Goal: Information Seeking & Learning: Learn about a topic

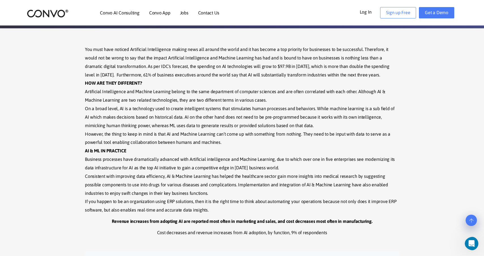
scroll to position [112, 0]
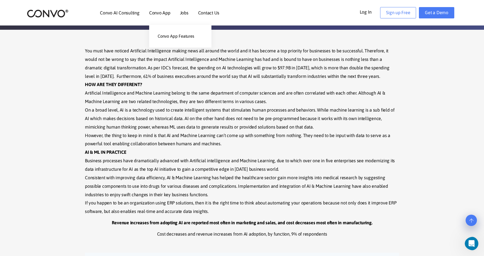
click at [152, 13] on link "Convo App" at bounding box center [159, 12] width 21 height 5
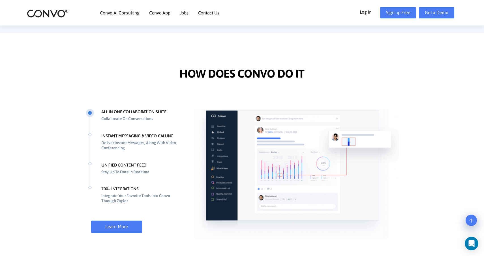
scroll to position [371, 0]
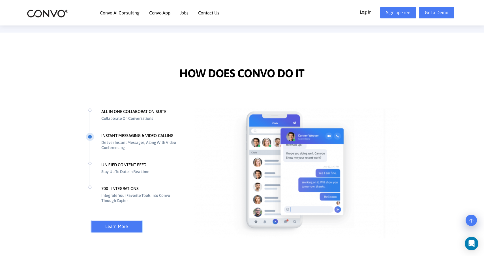
click at [110, 223] on link "Learn More" at bounding box center [116, 226] width 51 height 12
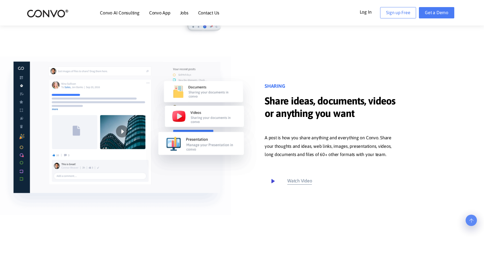
scroll to position [197, 0]
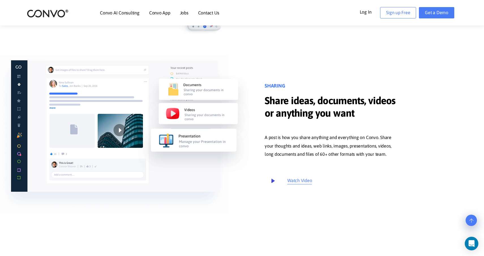
click at [272, 185] on icon at bounding box center [273, 181] width 12 height 12
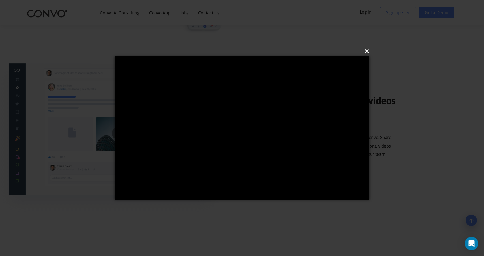
click at [367, 52] on button "×" at bounding box center [243, 51] width 255 height 12
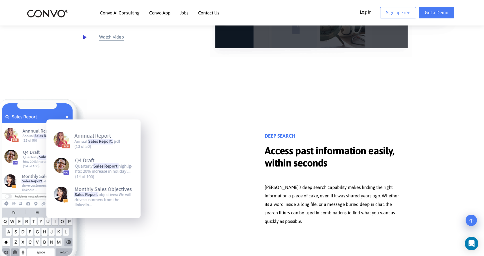
scroll to position [2602, 0]
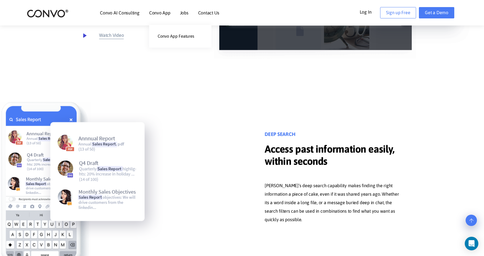
click at [155, 12] on link "Convo App" at bounding box center [159, 12] width 21 height 5
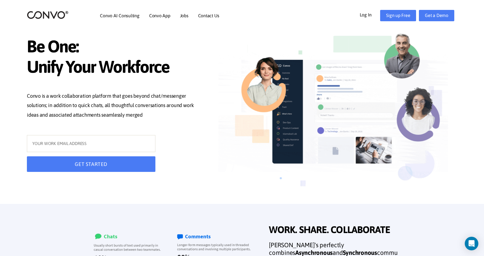
scroll to position [1, 0]
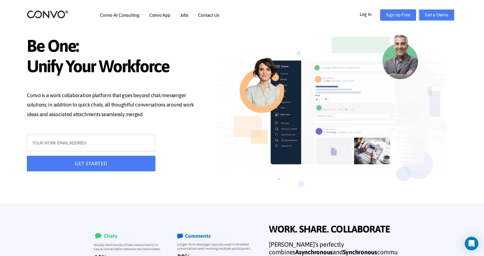
click at [437, 10] on link "Get a Demo" at bounding box center [436, 14] width 35 height 11
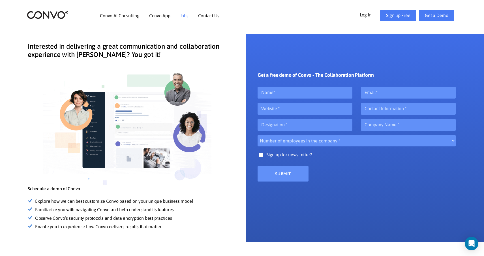
click at [181, 17] on link "Jobs" at bounding box center [184, 15] width 8 height 5
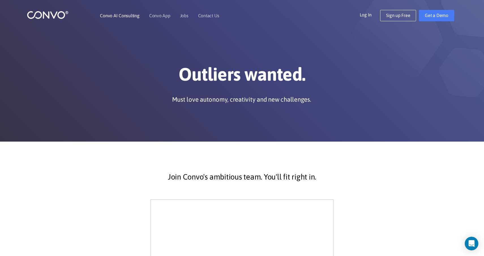
click at [117, 17] on link "Convo AI Consulting" at bounding box center [119, 15] width 39 height 5
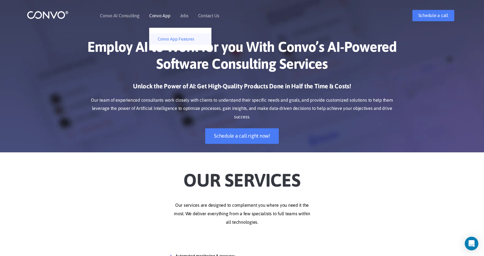
click at [168, 39] on link "Convo App Features" at bounding box center [180, 38] width 62 height 11
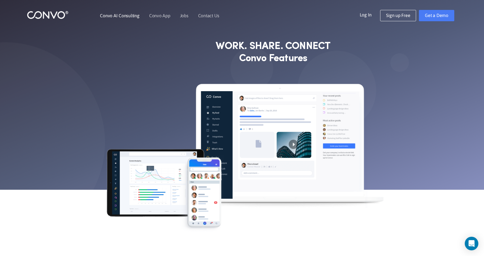
click at [133, 18] on link "Convo AI Consulting" at bounding box center [119, 15] width 39 height 5
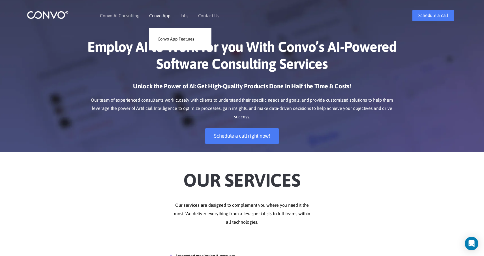
click at [167, 18] on li "Convo App Convo App Features" at bounding box center [159, 15] width 21 height 24
click at [168, 36] on link "Convo App Features" at bounding box center [180, 38] width 62 height 11
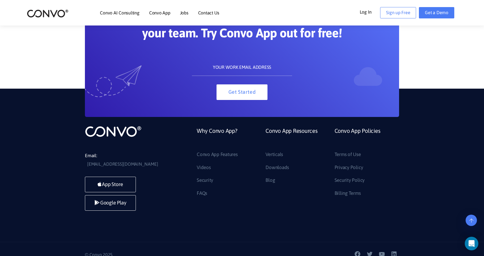
scroll to position [3125, 0]
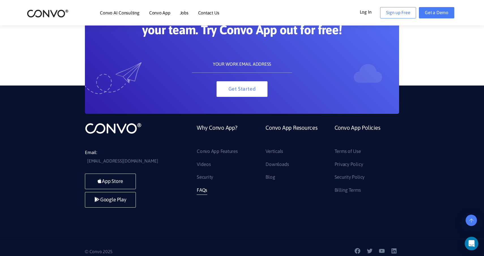
click at [205, 191] on link "FAQs" at bounding box center [202, 190] width 10 height 9
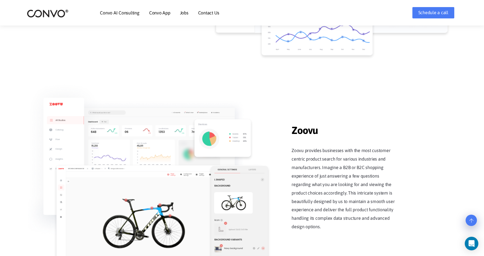
scroll to position [650, 0]
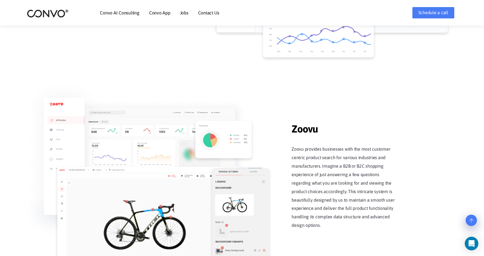
click at [50, 13] on img at bounding box center [48, 13] width 42 height 9
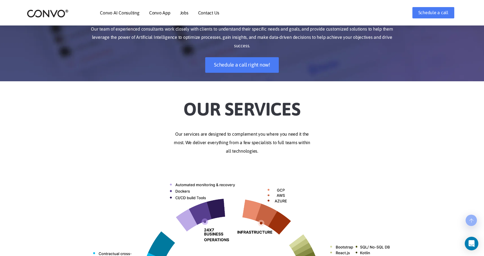
scroll to position [73, 0]
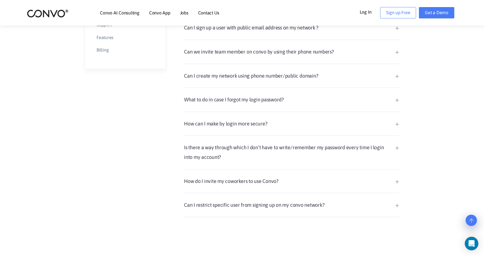
scroll to position [207, 0]
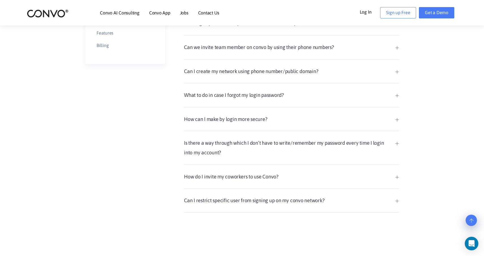
click at [238, 174] on link "How do I invite my coworkers to use Convo?" at bounding box center [291, 177] width 215 height 10
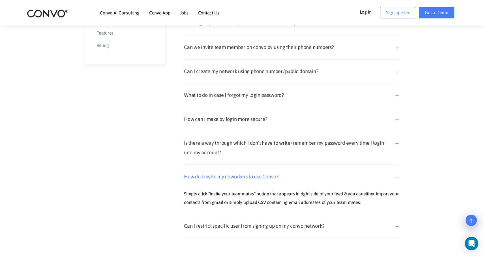
click at [238, 174] on link "How do I invite my coworkers to use Convo?" at bounding box center [291, 177] width 215 height 10
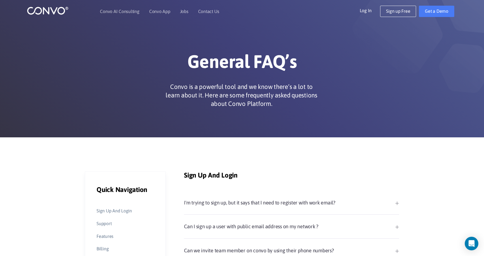
scroll to position [4, 0]
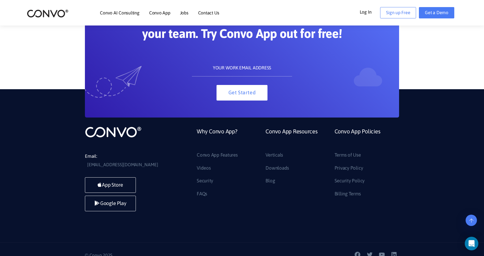
scroll to position [3120, 0]
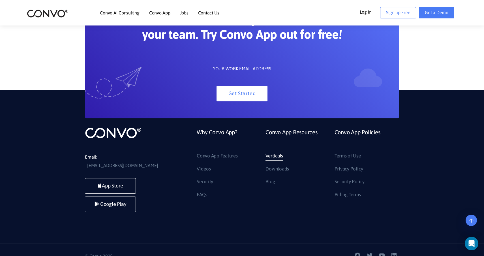
click at [280, 156] on link "Verticals" at bounding box center [274, 155] width 18 height 9
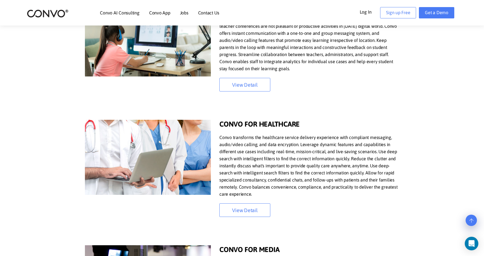
scroll to position [418, 0]
